Goal: Task Accomplishment & Management: Manage account settings

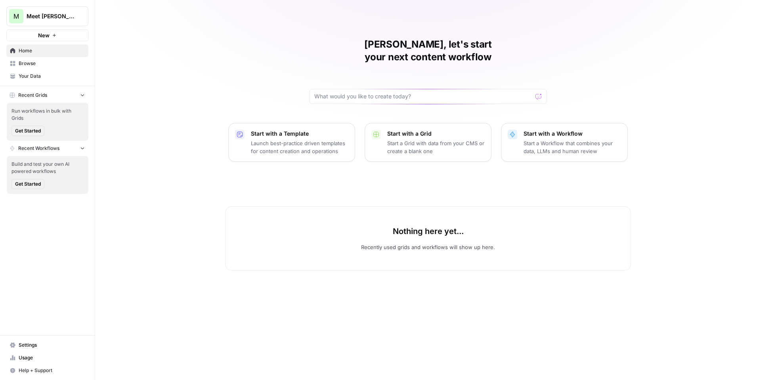
click at [46, 348] on span "Settings" at bounding box center [52, 344] width 66 height 7
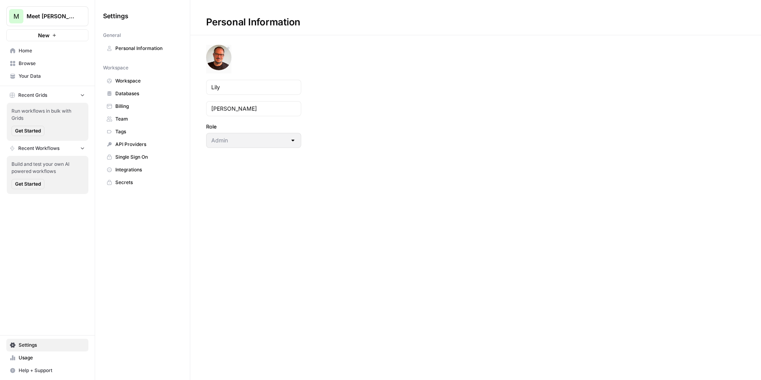
click at [221, 57] on img at bounding box center [218, 57] width 25 height 25
click at [125, 54] on link "Personal Information" at bounding box center [142, 48] width 79 height 13
click at [124, 51] on span "Personal Information" at bounding box center [146, 48] width 63 height 7
click at [134, 88] on link "Databases" at bounding box center [142, 93] width 79 height 13
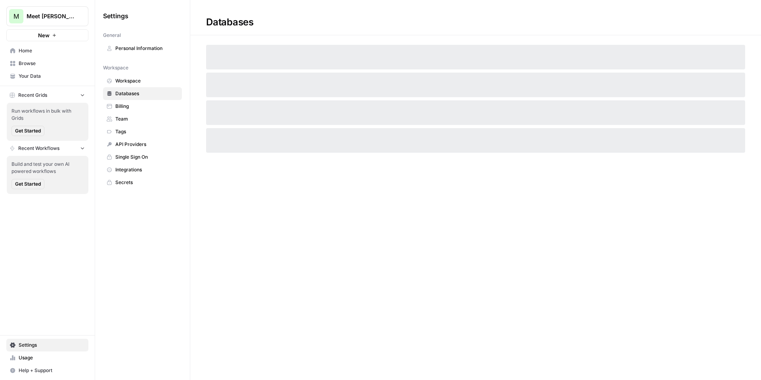
click at [136, 81] on span "Workspace" at bounding box center [146, 80] width 63 height 7
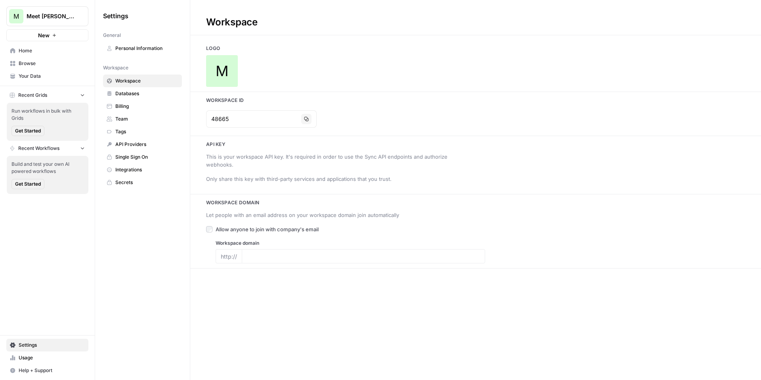
click at [131, 122] on span "Team" at bounding box center [146, 118] width 63 height 7
